Goal: Information Seeking & Learning: Learn about a topic

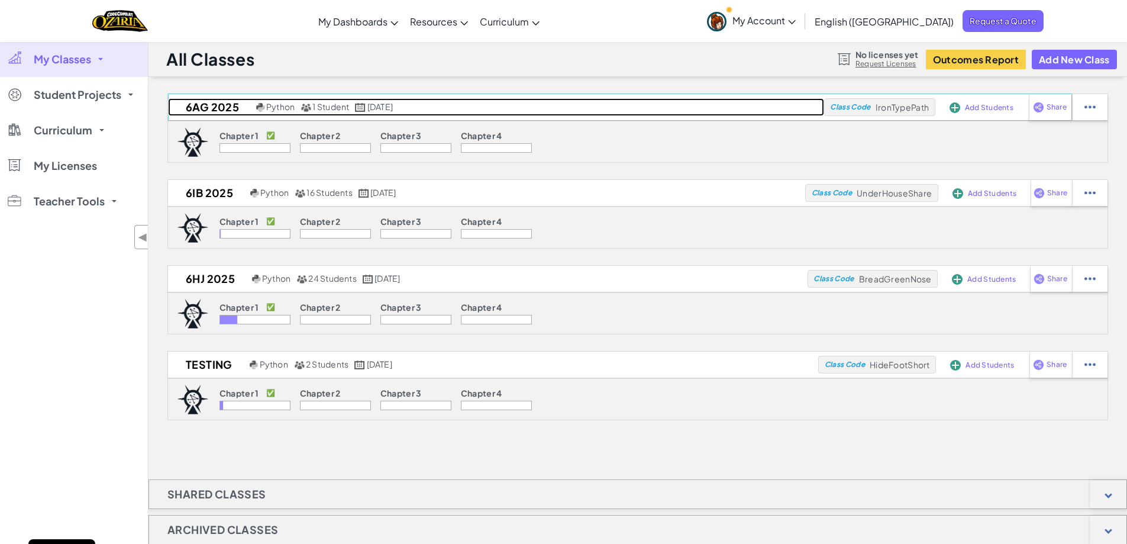
click at [210, 108] on h2 "6AG 2025" at bounding box center [210, 107] width 85 height 18
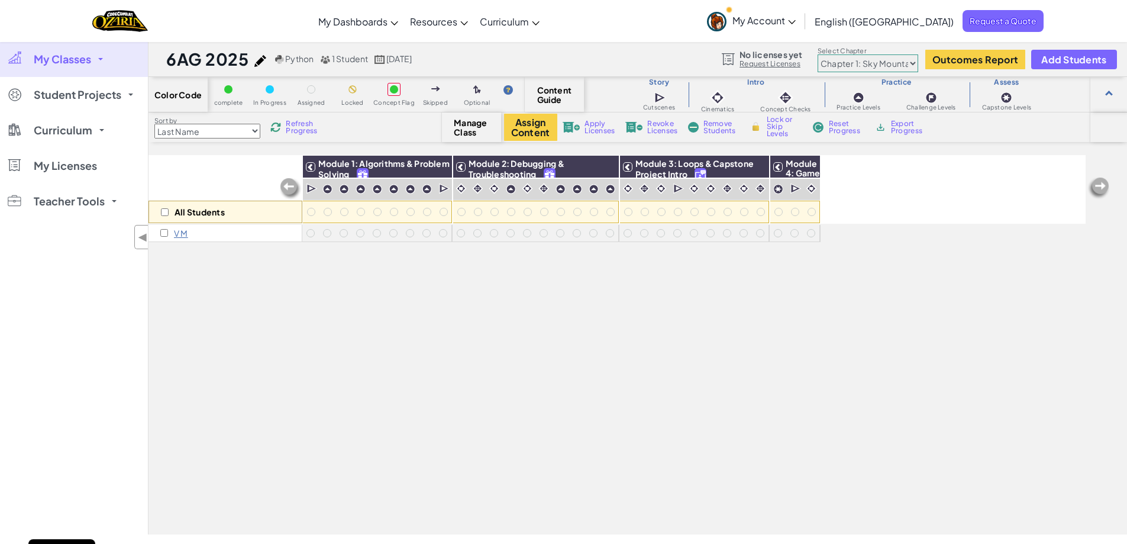
click at [86, 50] on link "My Classes" at bounding box center [74, 59] width 148 height 36
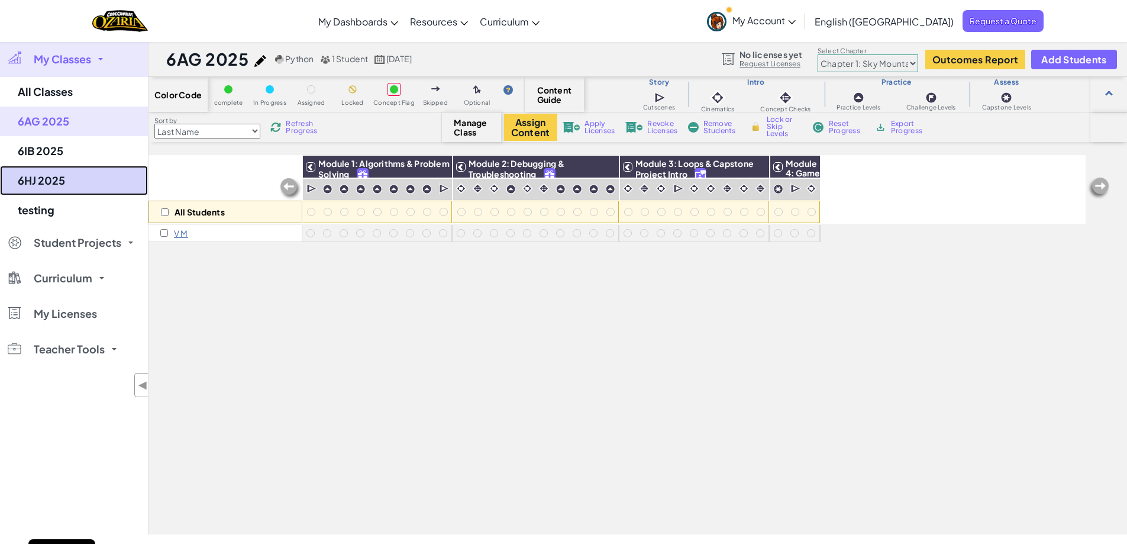
click at [63, 170] on link "6HJ 2025" at bounding box center [74, 181] width 148 height 30
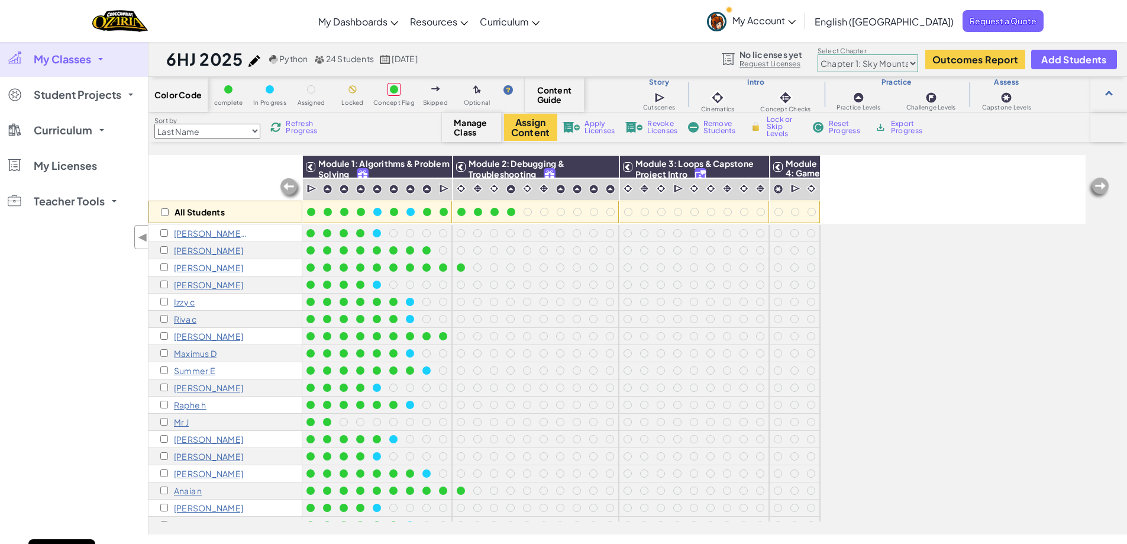
click at [51, 71] on link "My Classes" at bounding box center [74, 59] width 148 height 36
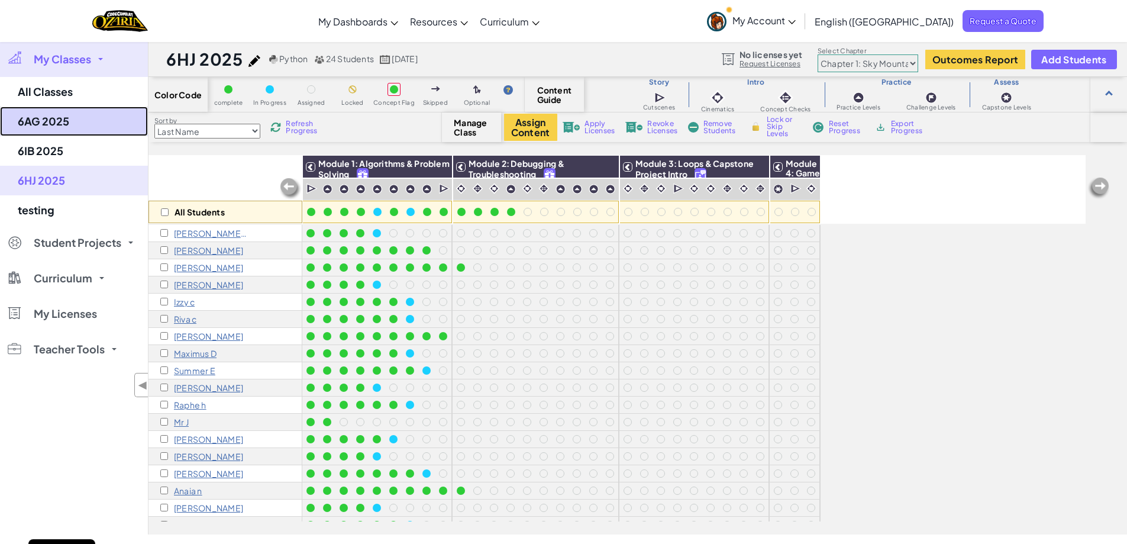
click at [67, 121] on link "6AG 2025" at bounding box center [74, 122] width 148 height 30
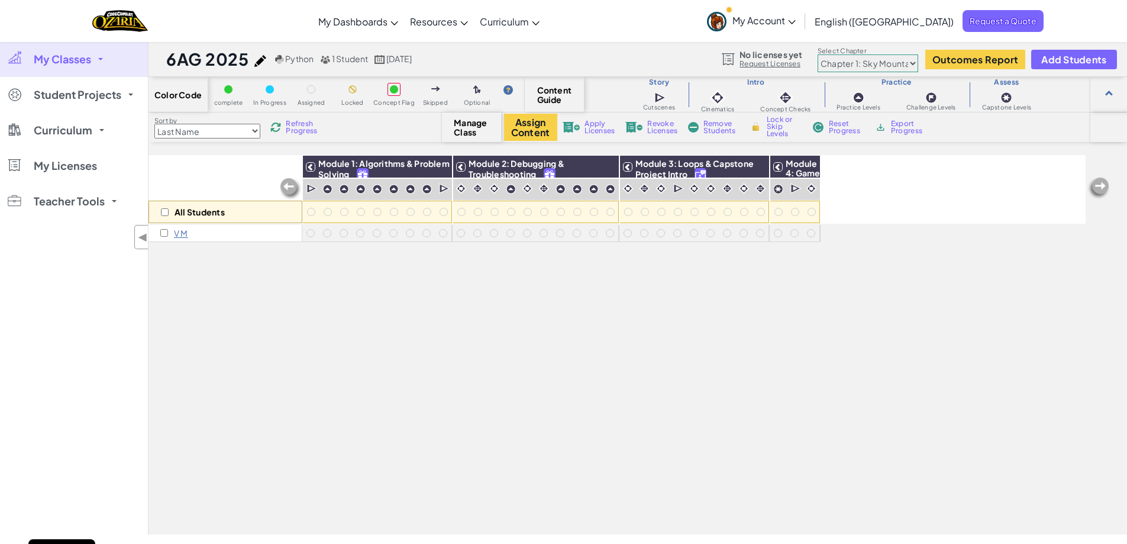
click at [33, 59] on link "My Classes" at bounding box center [74, 59] width 148 height 36
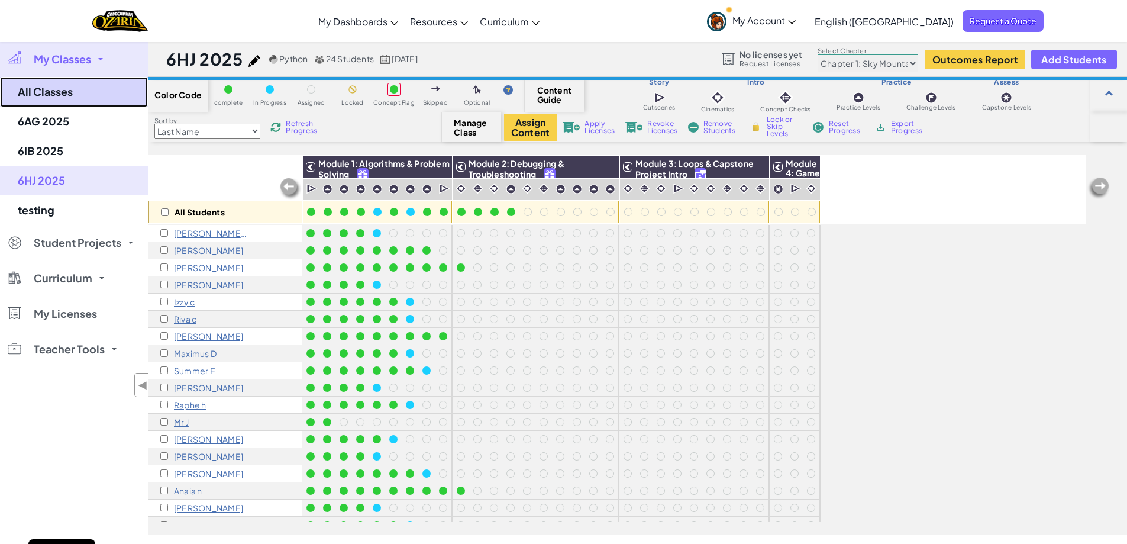
click at [65, 87] on link "All Classes" at bounding box center [74, 92] width 148 height 30
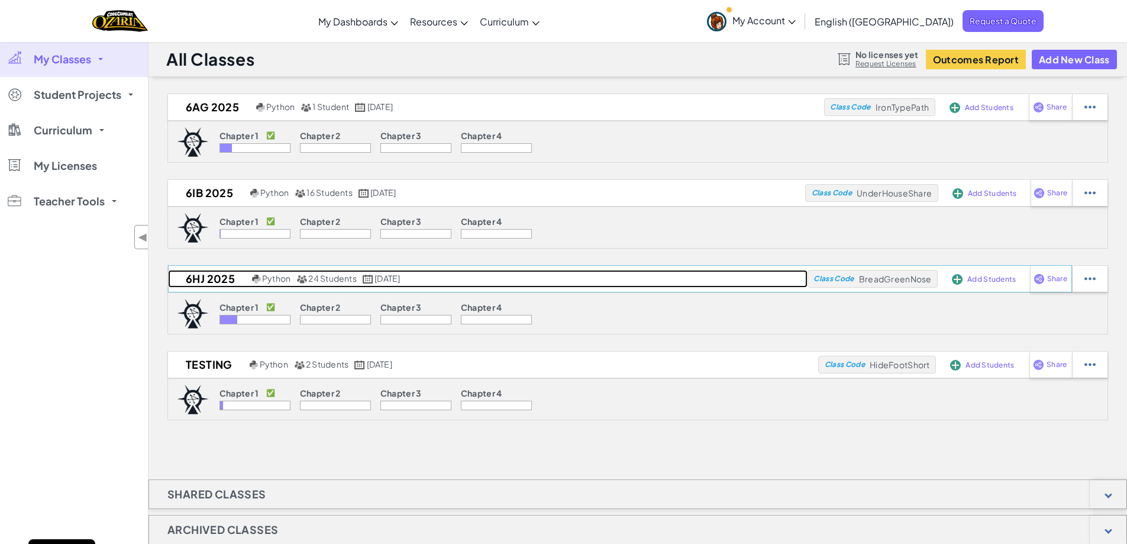
click at [242, 284] on h2 "6HJ 2025" at bounding box center [208, 279] width 81 height 18
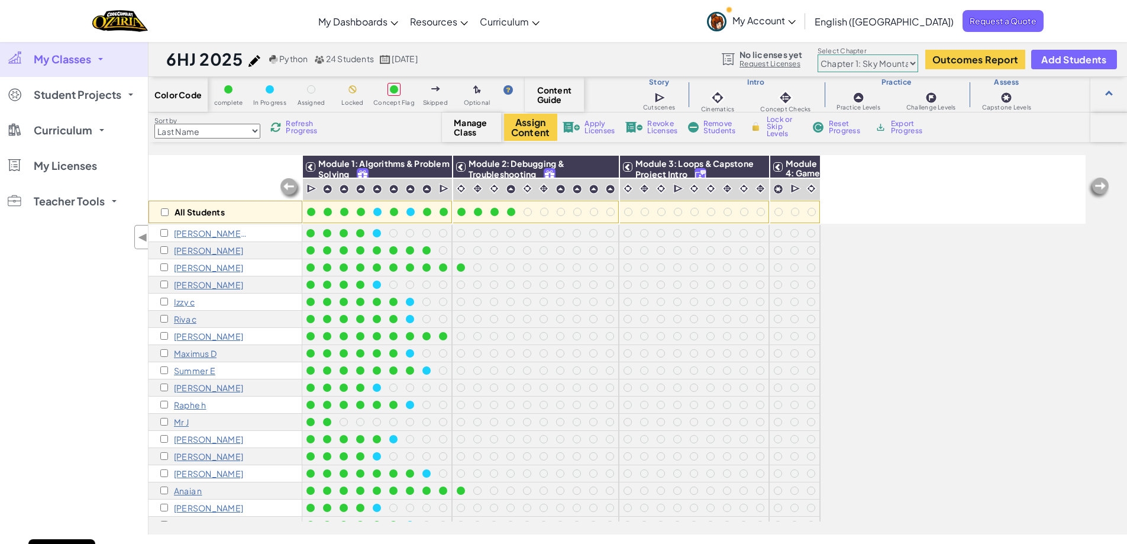
click at [179, 234] on p "[PERSON_NAME] A" at bounding box center [211, 232] width 74 height 9
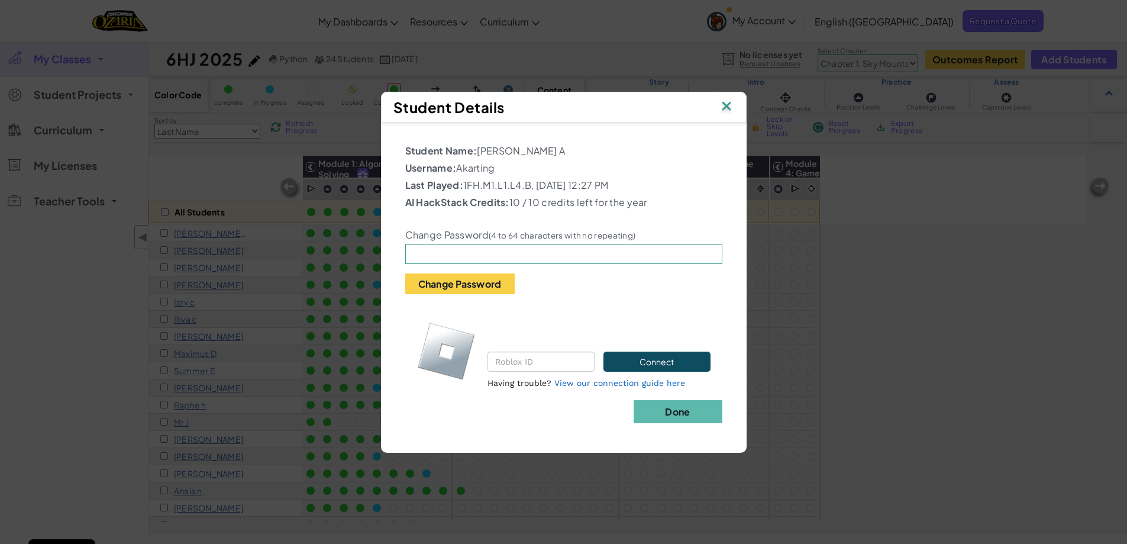
drag, startPoint x: 725, startPoint y: 117, endPoint x: 725, endPoint y: 105, distance: 11.3
click at [725, 117] on div "Student Details" at bounding box center [564, 107] width 366 height 31
click at [725, 105] on img at bounding box center [726, 107] width 15 height 18
